Goal: Task Accomplishment & Management: Manage account settings

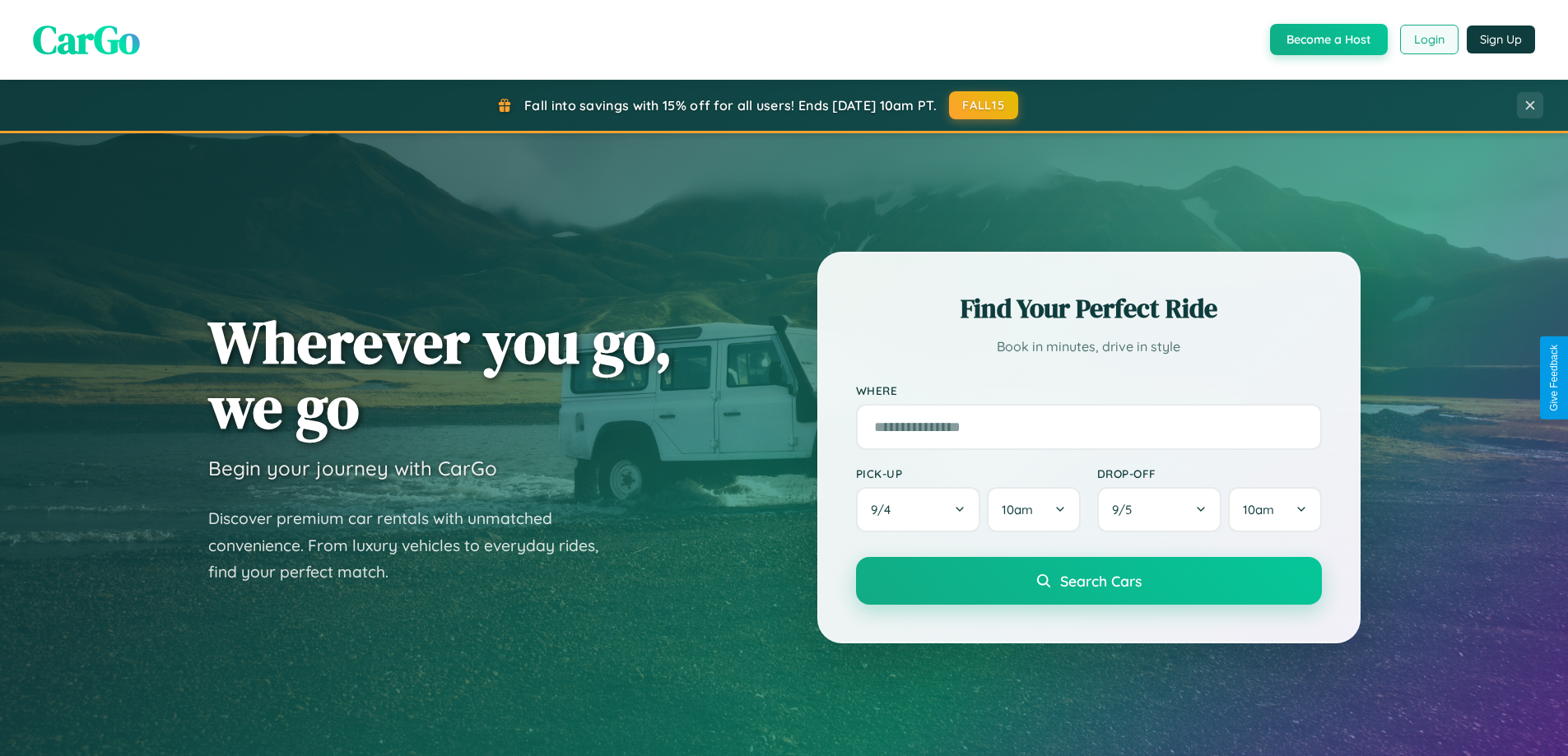
click at [1428, 40] on button "Login" at bounding box center [1429, 39] width 59 height 30
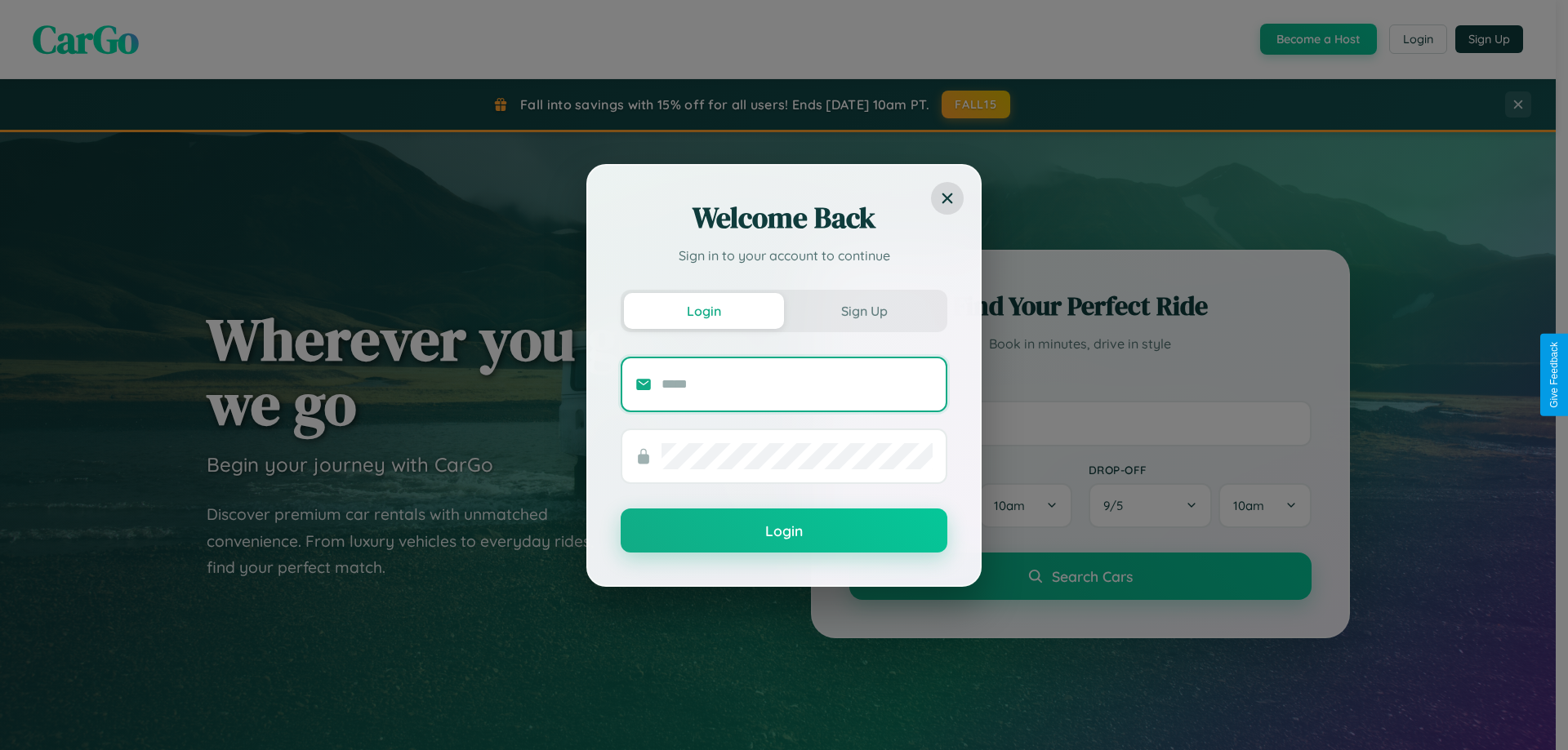
click at [797, 384] on input "text" at bounding box center [797, 384] width 271 height 26
type input "**********"
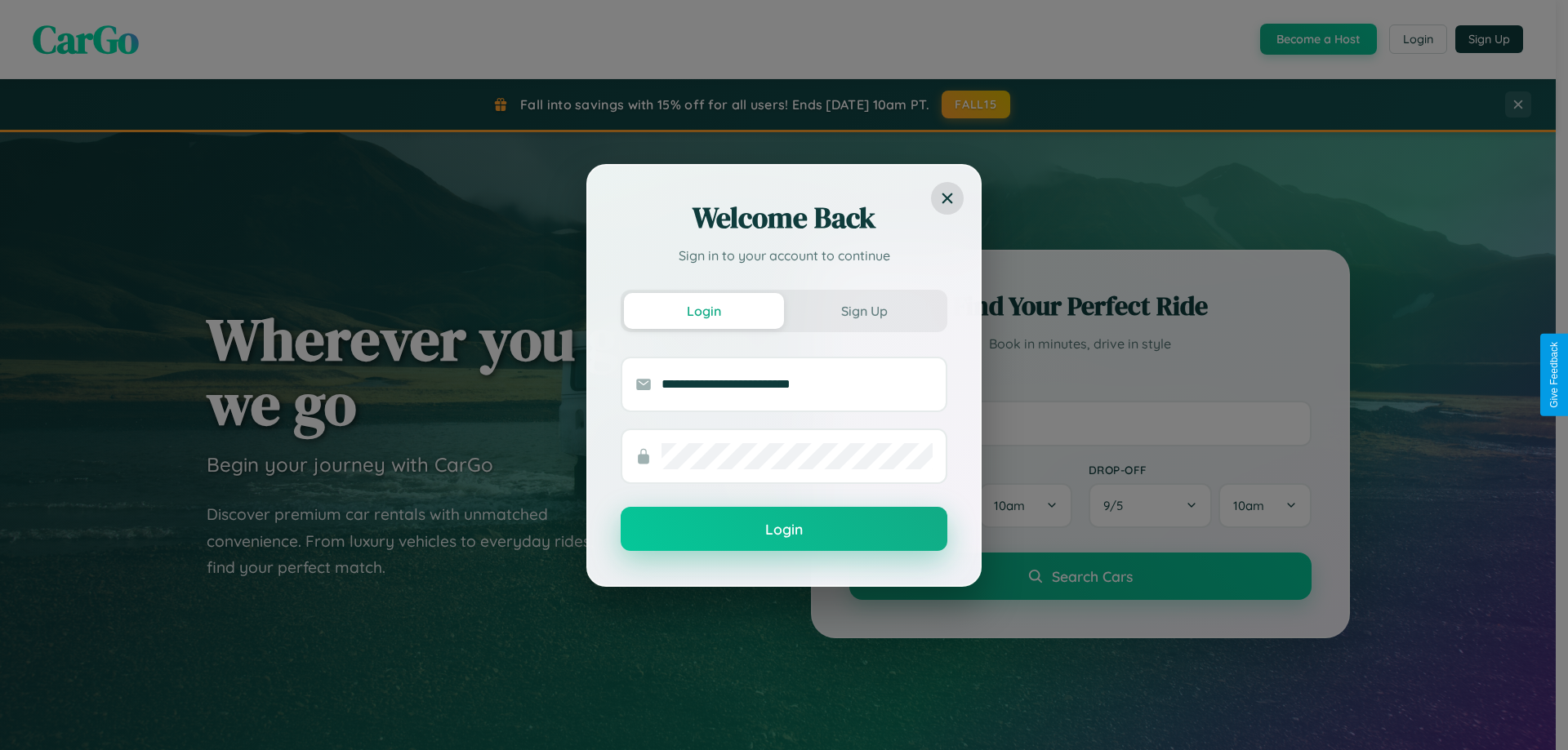
click at [784, 530] on button "Login" at bounding box center [784, 528] width 327 height 44
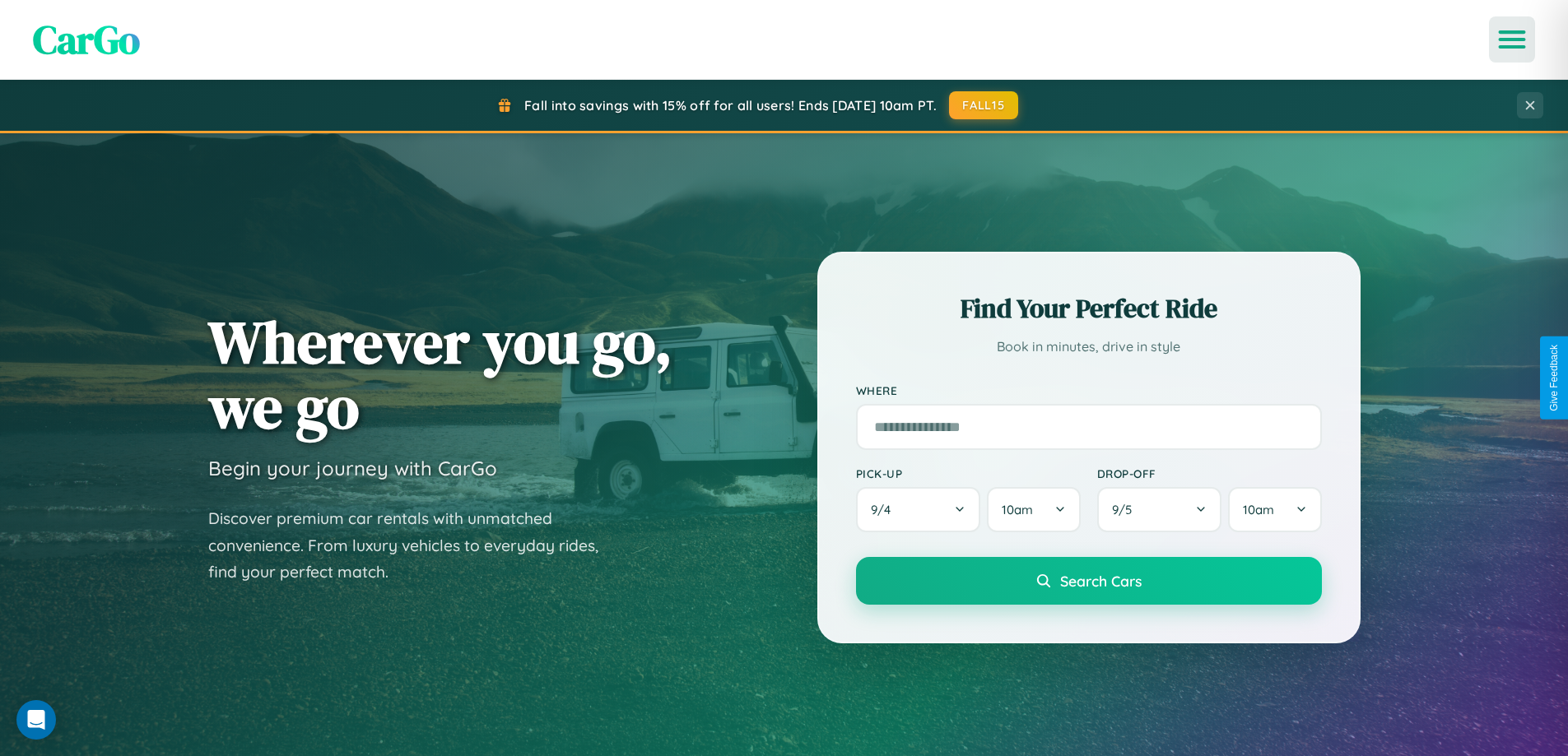
click at [1512, 40] on icon "Open menu" at bounding box center [1512, 40] width 23 height 14
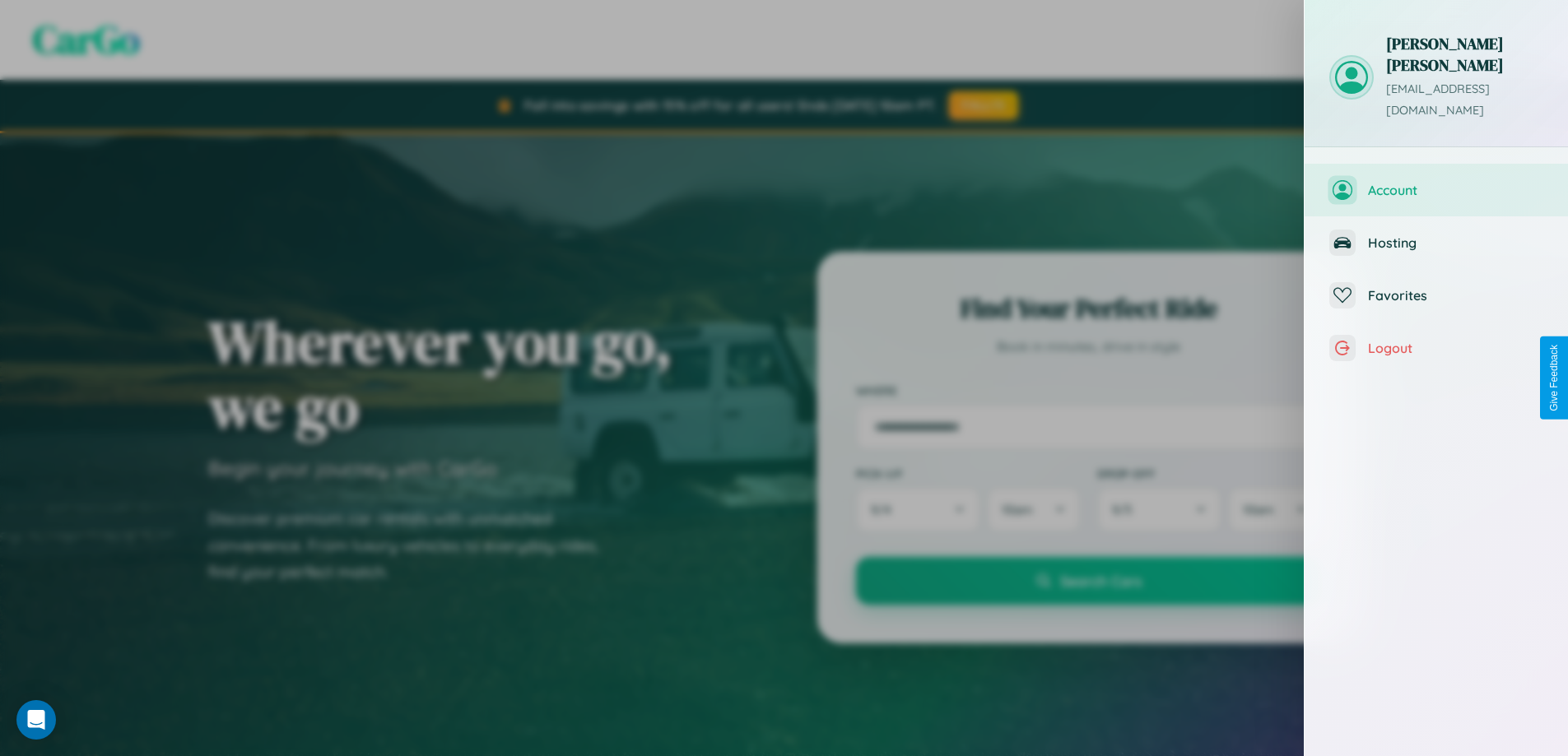
click at [1436, 182] on span "Account" at bounding box center [1455, 190] width 175 height 16
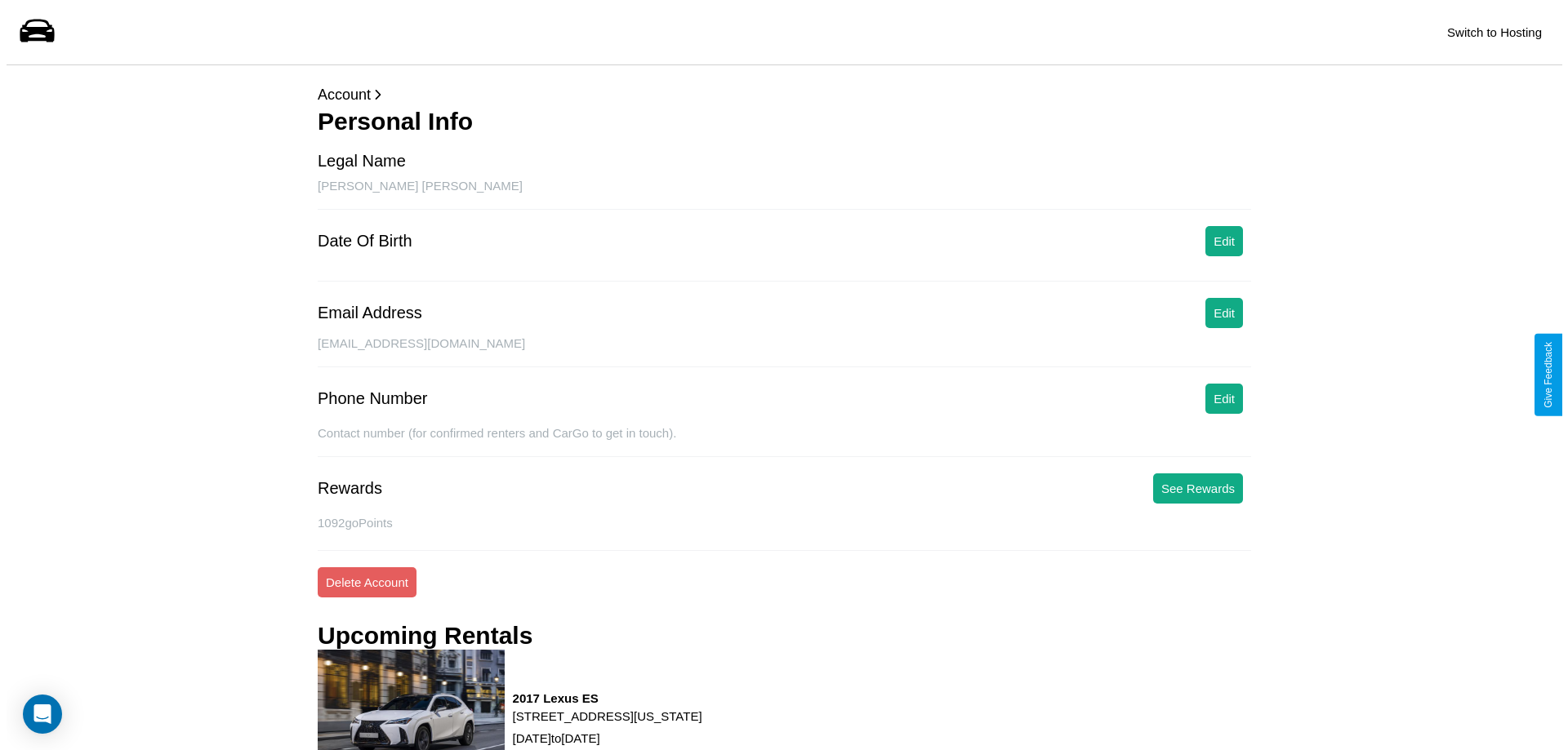
scroll to position [208, 0]
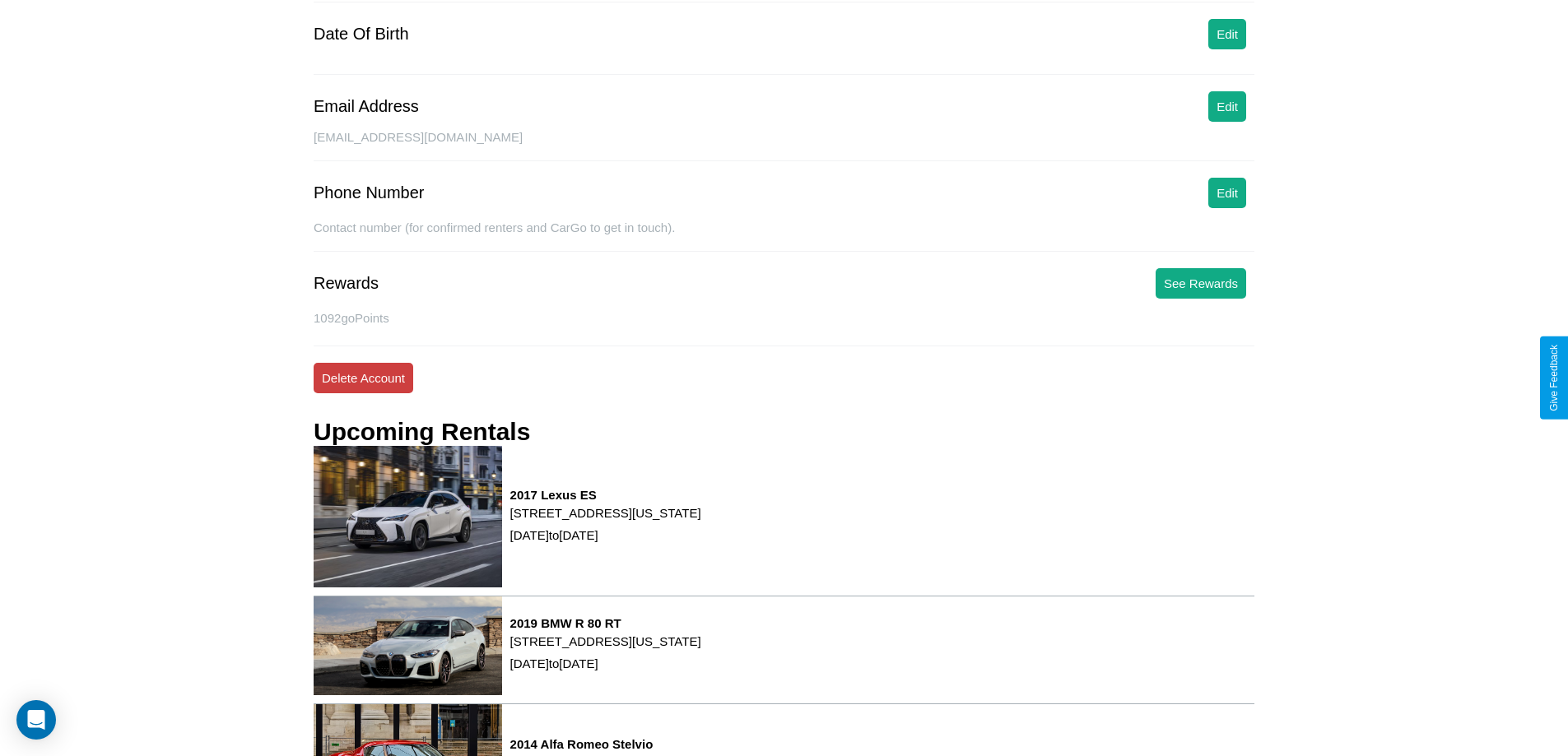
click at [363, 378] on button "Delete Account" at bounding box center [364, 378] width 99 height 31
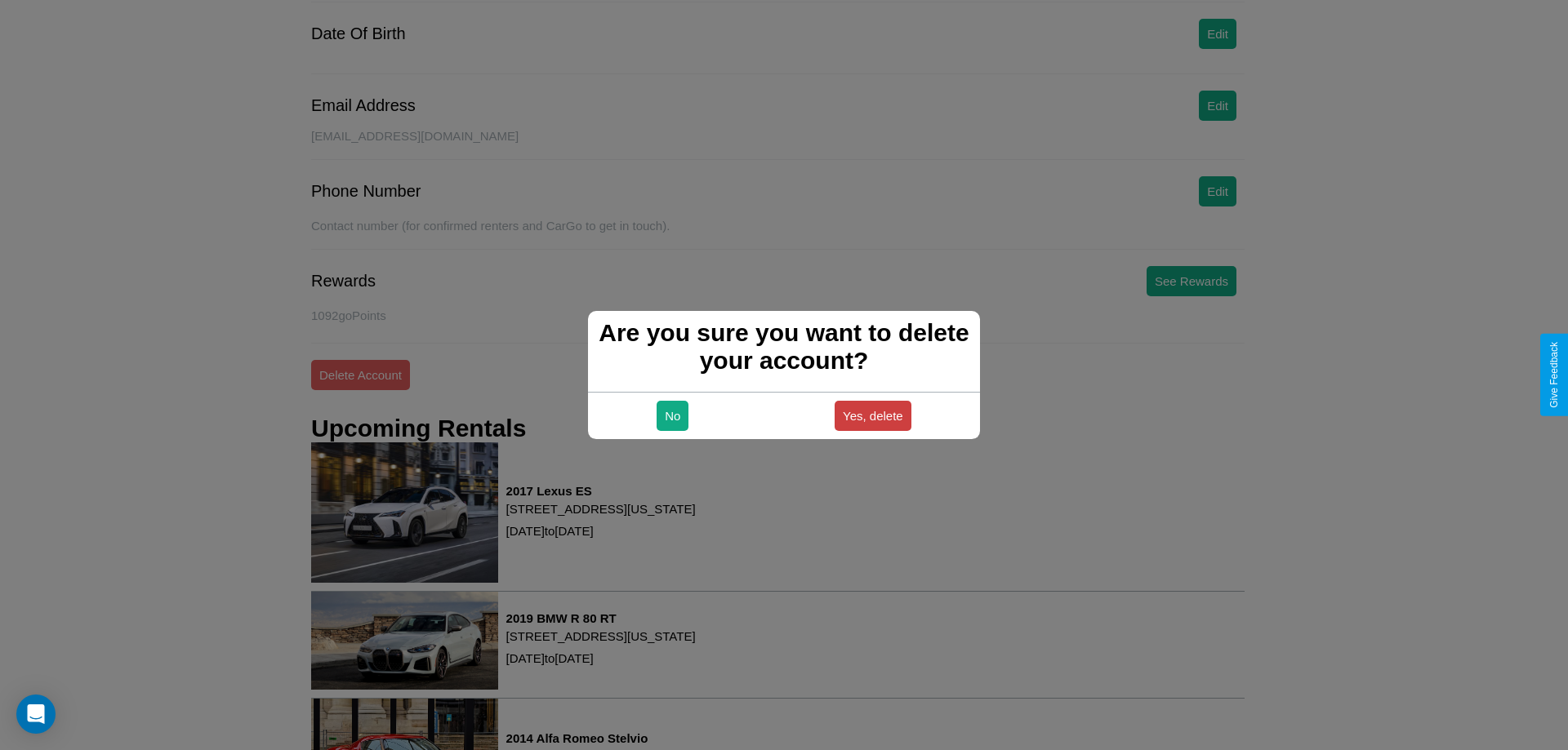
click at [872, 415] on button "Yes, delete" at bounding box center [873, 416] width 77 height 30
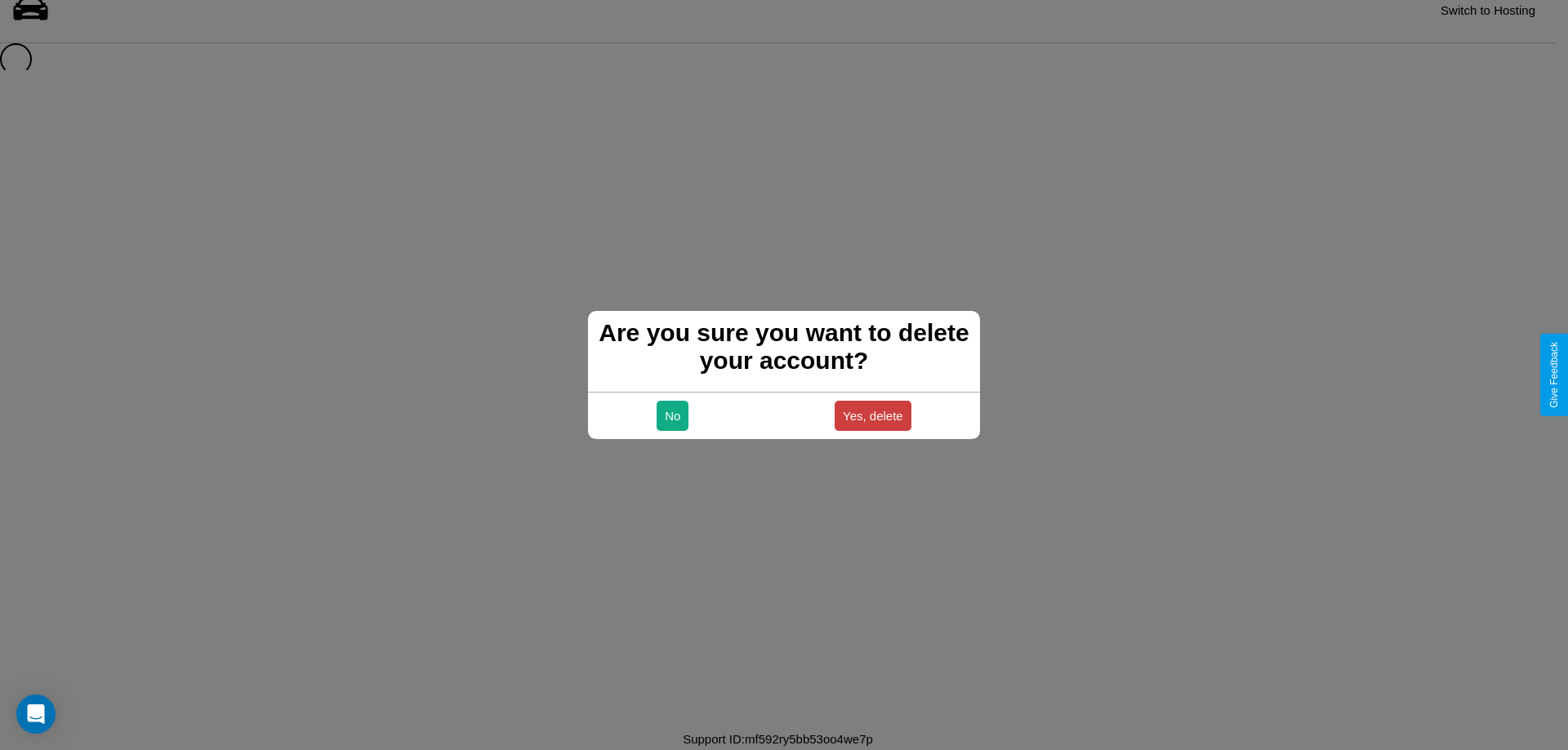
scroll to position [22, 0]
